Goal: Information Seeking & Learning: Learn about a topic

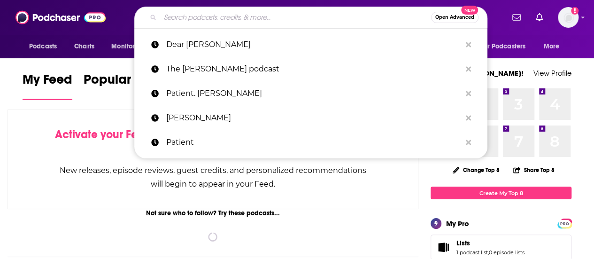
click at [226, 15] on input "Search podcasts, credits, & more..." at bounding box center [295, 17] width 271 height 15
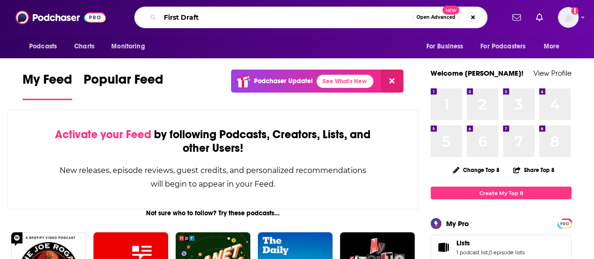
type input "First Draft"
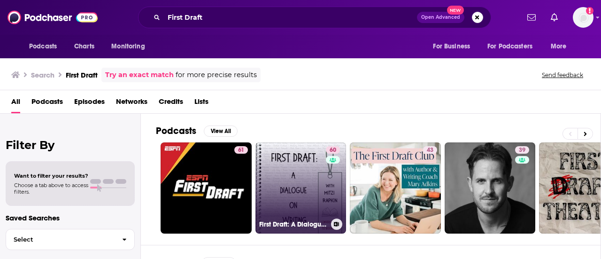
click at [301, 170] on link "60 First Draft: A Dialogue on Writing" at bounding box center [300, 187] width 91 height 91
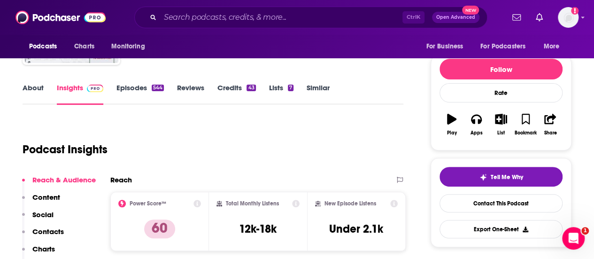
scroll to position [109, 0]
